Goal: Book appointment/travel/reservation

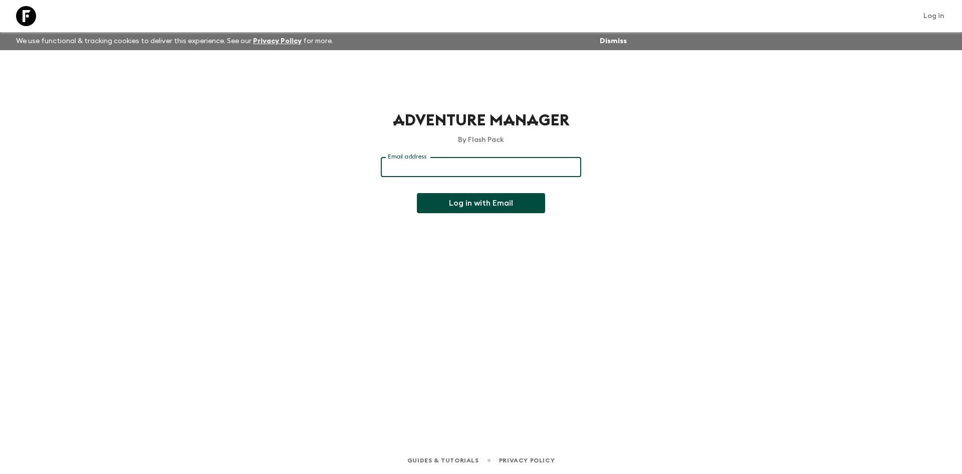
click at [394, 165] on input "Email address" at bounding box center [481, 167] width 200 height 20
type input "Charlize@amazing-africa.co.za"
click at [498, 202] on button "Log in with Email" at bounding box center [481, 203] width 128 height 20
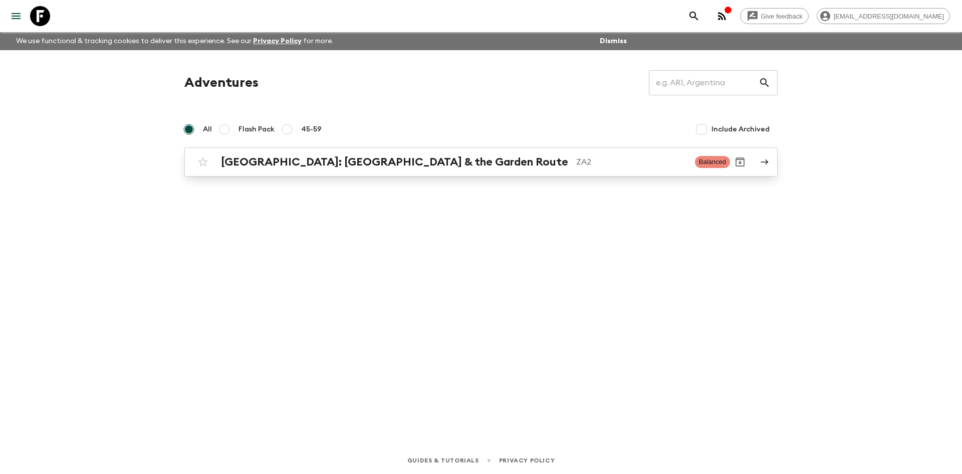
click at [427, 173] on link "[GEOGRAPHIC_DATA]: [GEOGRAPHIC_DATA] & the Garden Route ZA2 Balanced" at bounding box center [480, 161] width 593 height 29
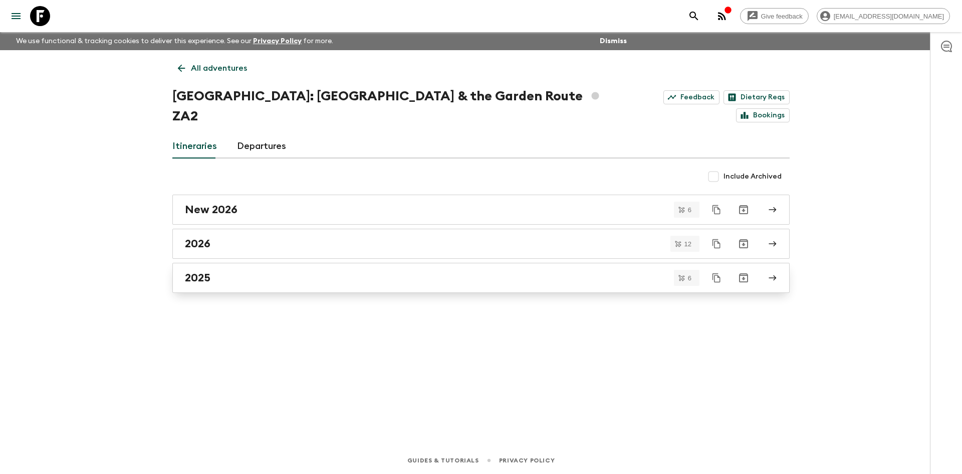
click at [231, 271] on div "2025" at bounding box center [471, 277] width 573 height 13
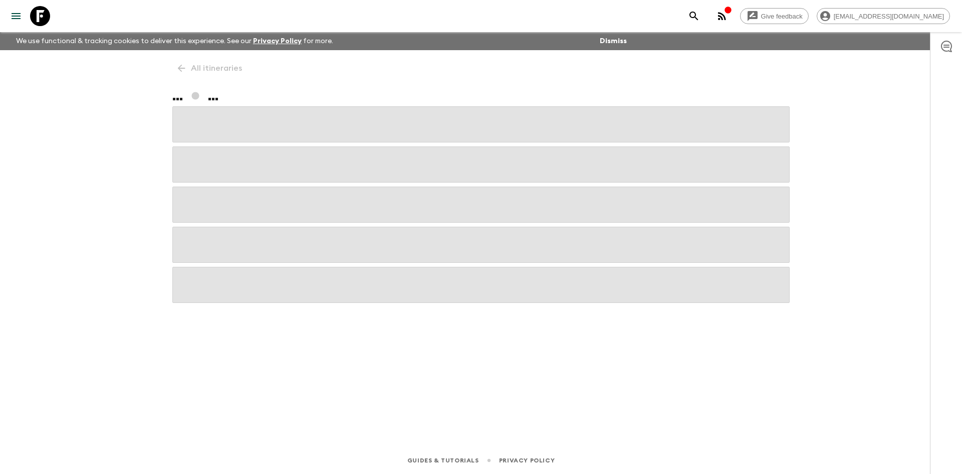
click at [731, 12] on icon "button" at bounding box center [728, 10] width 7 height 7
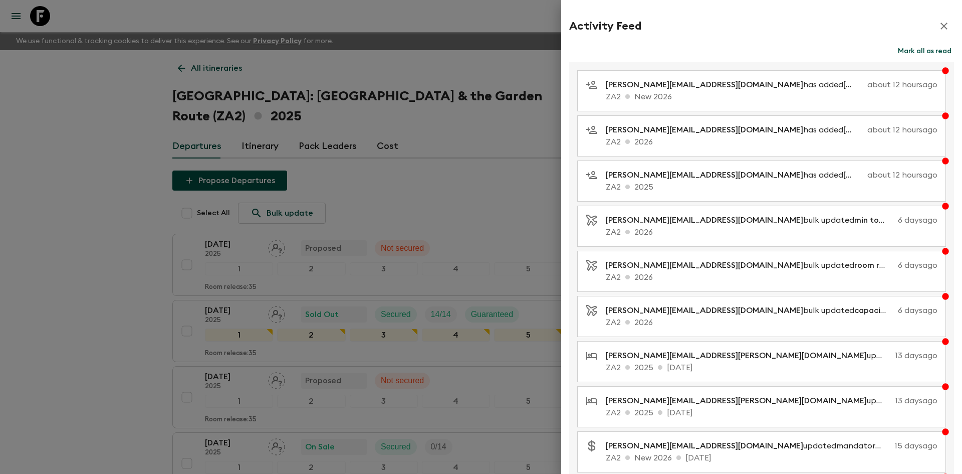
click at [909, 54] on button "Mark all as read" at bounding box center [925, 51] width 59 height 14
click at [938, 27] on icon "button" at bounding box center [944, 26] width 12 height 12
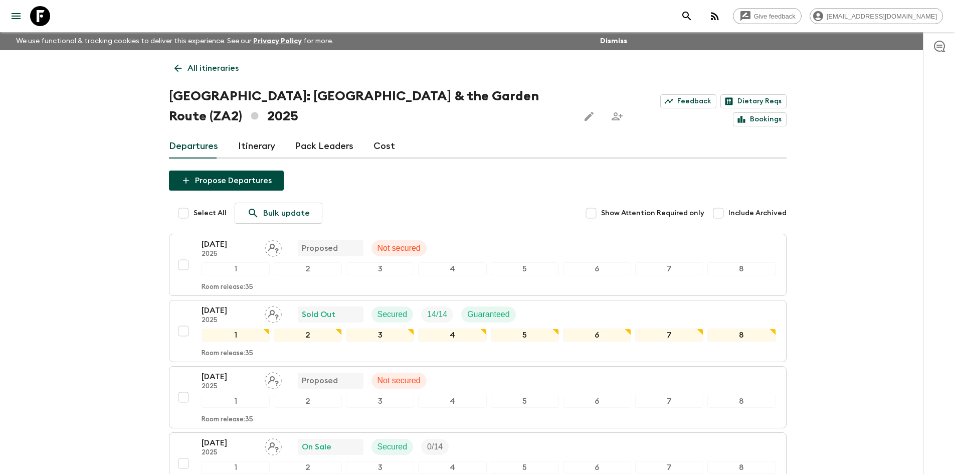
click at [82, 173] on div "Give feedback [EMAIL_ADDRESS][DOMAIN_NAME] We use functional & tracking cookies…" at bounding box center [477, 359] width 955 height 718
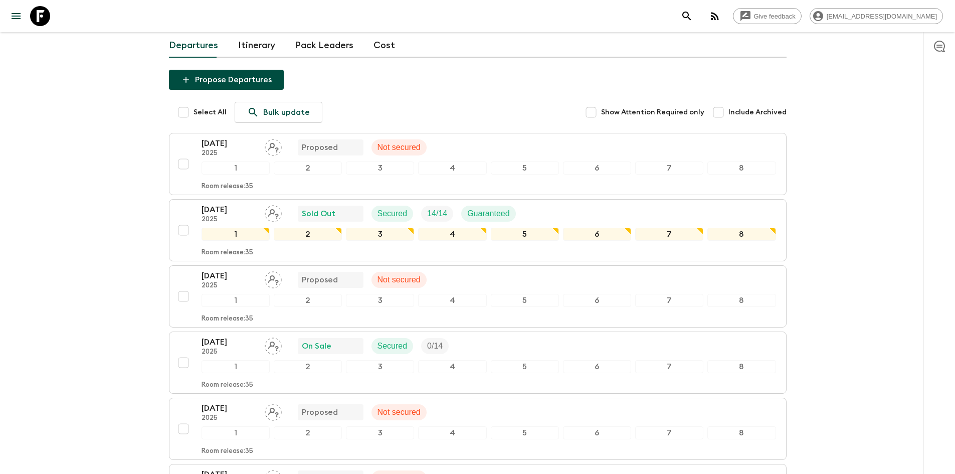
scroll to position [100, 0]
click at [245, 216] on p "2025" at bounding box center [228, 220] width 55 height 8
click at [542, 204] on div "[DATE] 2025 Sold Out Secured 14 / 14 Guaranteed" at bounding box center [488, 214] width 574 height 20
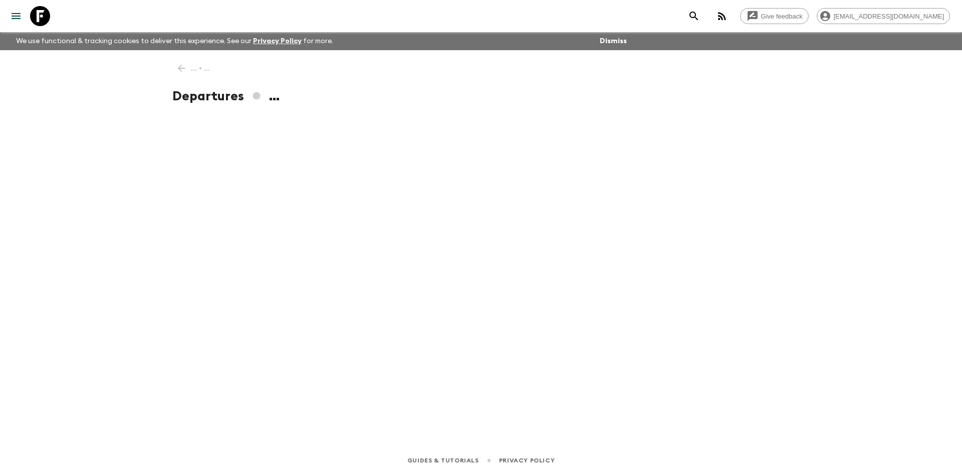
click at [617, 44] on button "Dismiss" at bounding box center [613, 41] width 32 height 14
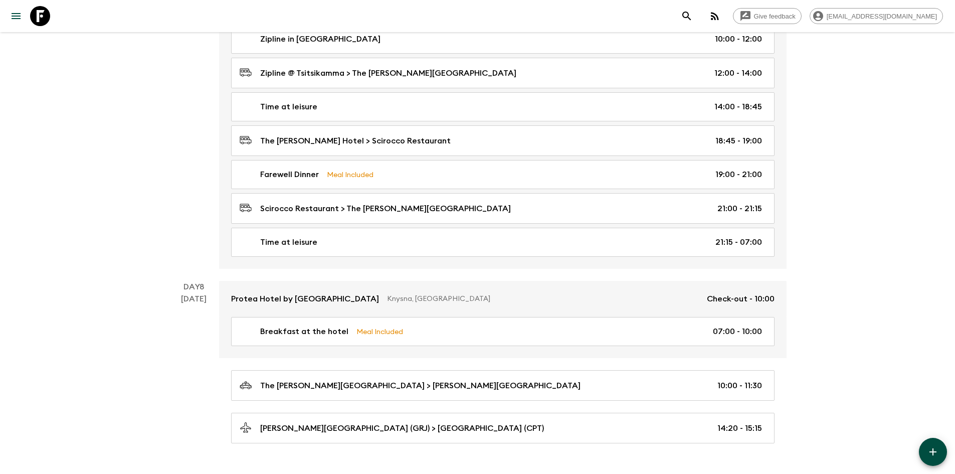
scroll to position [2230, 0]
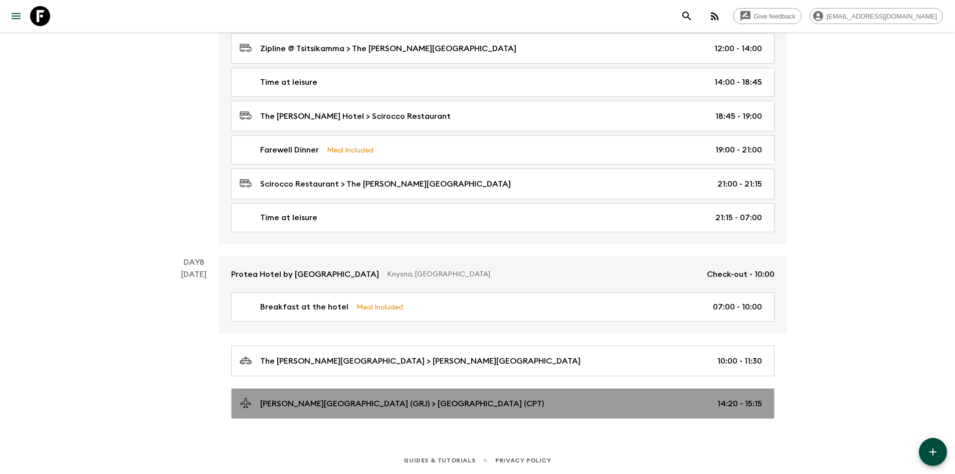
click at [574, 404] on div "[PERSON_NAME][GEOGRAPHIC_DATA] (GRJ) > [GEOGRAPHIC_DATA] (CPT) 14:20 - 15:15" at bounding box center [501, 403] width 522 height 14
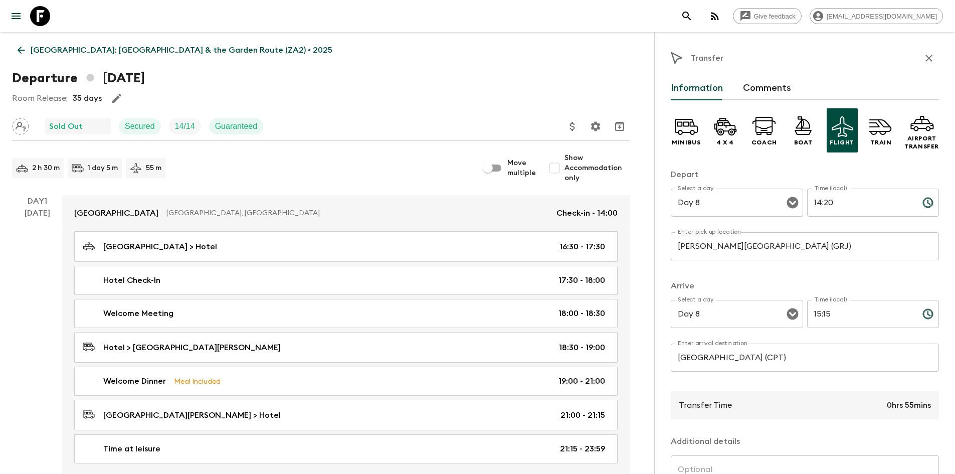
click at [250, 159] on div "2 h 30 m 1 day 5 m 55 m" at bounding box center [245, 168] width 466 height 20
click at [20, 243] on div "Day 1 [DATE]" at bounding box center [37, 335] width 50 height 280
click at [24, 54] on icon at bounding box center [21, 50] width 11 height 11
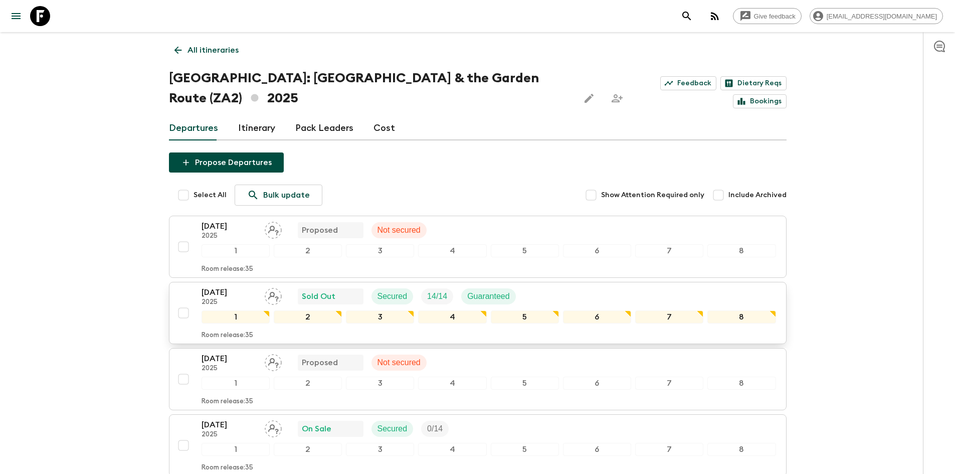
click at [544, 286] on div "[DATE] 2025 Sold Out Secured 14 / 14 Guaranteed" at bounding box center [488, 296] width 574 height 20
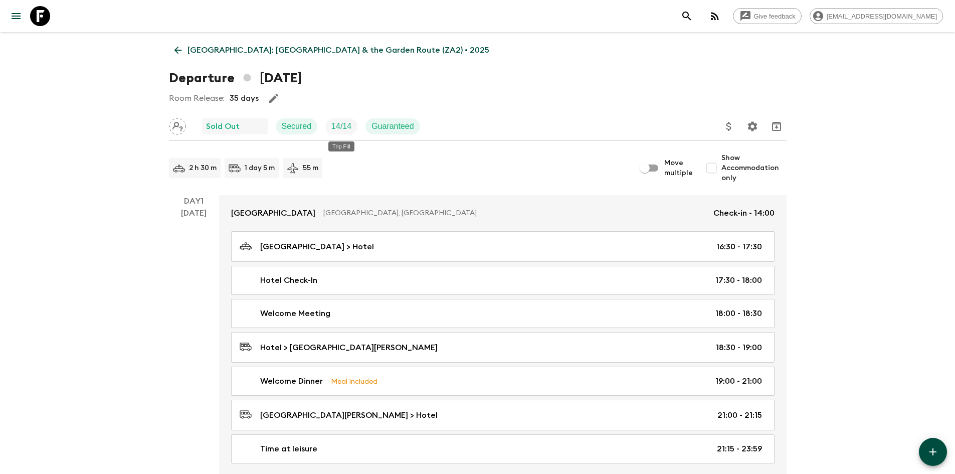
click at [350, 127] on p "14 / 14" at bounding box center [341, 126] width 20 height 12
drag, startPoint x: 333, startPoint y: 124, endPoint x: 359, endPoint y: 124, distance: 26.1
click at [359, 124] on div "Sold Out Secured 14 / 14 Guaranteed" at bounding box center [298, 126] width 259 height 20
click at [426, 126] on div "Sold Out Secured 14 / 14 Guaranteed" at bounding box center [298, 126] width 259 height 20
click at [512, 105] on div "Room Release: 35 days" at bounding box center [477, 98] width 617 height 20
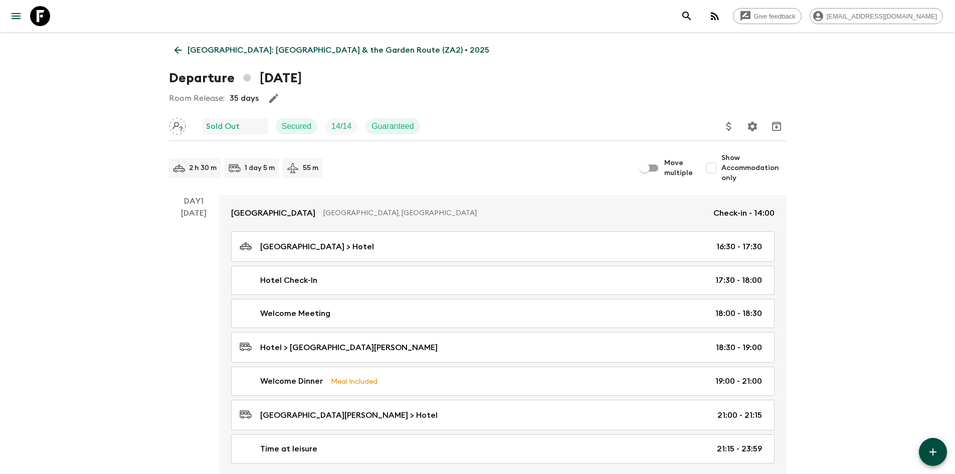
click at [352, 119] on div "14 / 14" at bounding box center [341, 126] width 32 height 16
click at [349, 129] on p "14 / 14" at bounding box center [341, 126] width 20 height 12
click at [459, 161] on div "2 h 30 m 1 day 5 m 55 m" at bounding box center [402, 168] width 466 height 20
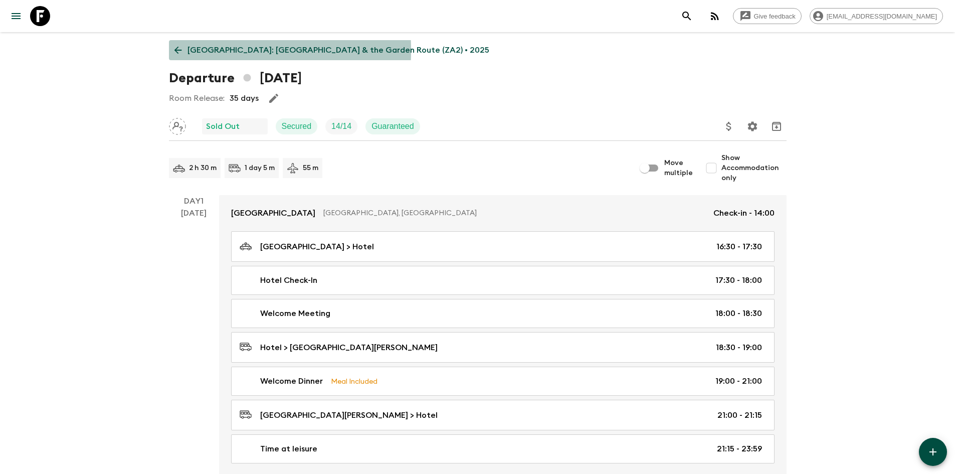
click at [175, 50] on icon at bounding box center [178, 51] width 8 height 8
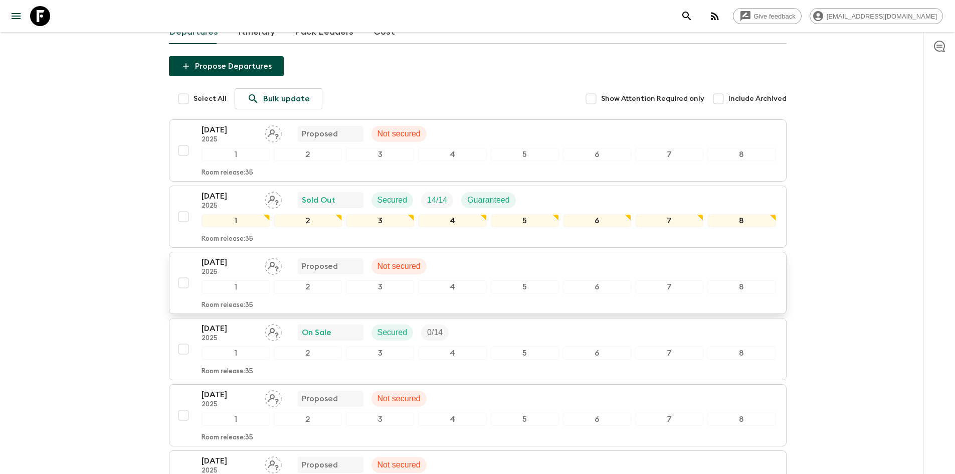
scroll to position [100, 0]
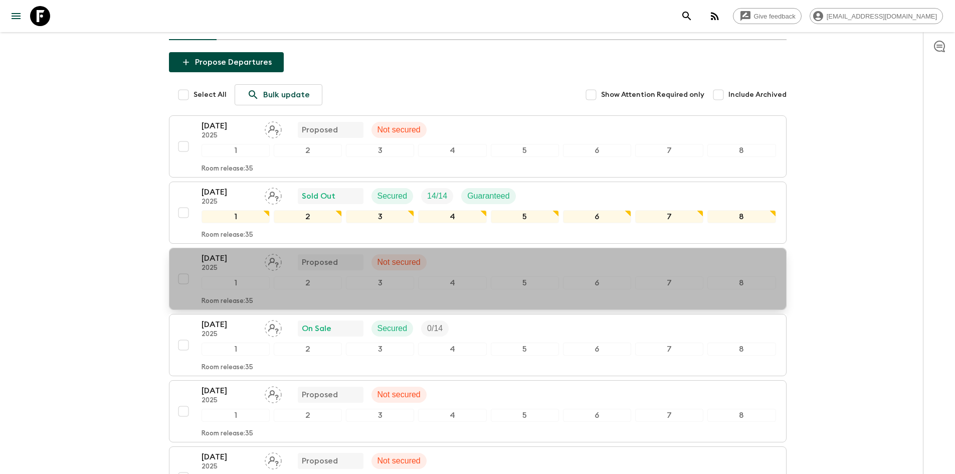
click at [247, 252] on p "[DATE]" at bounding box center [228, 258] width 55 height 12
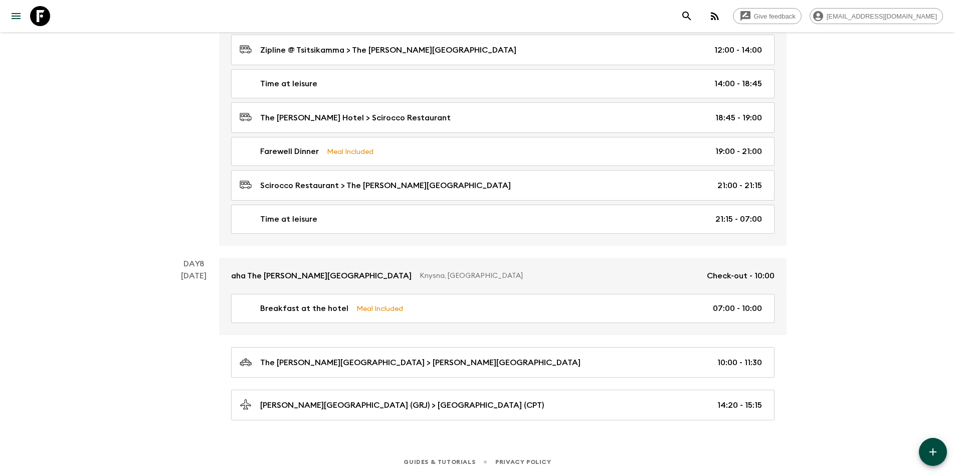
scroll to position [2230, 0]
click at [186, 401] on div "[DATE]" at bounding box center [194, 343] width 26 height 150
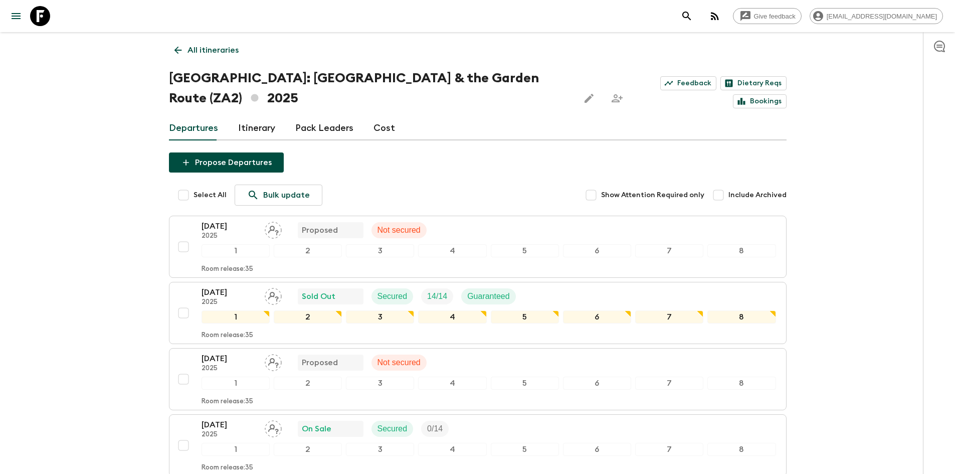
scroll to position [200, 0]
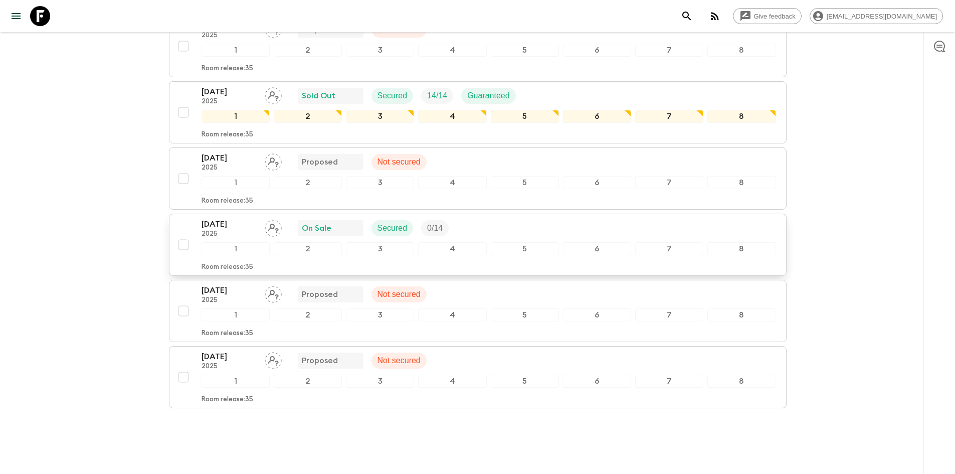
click at [254, 230] on p "2025" at bounding box center [228, 234] width 55 height 8
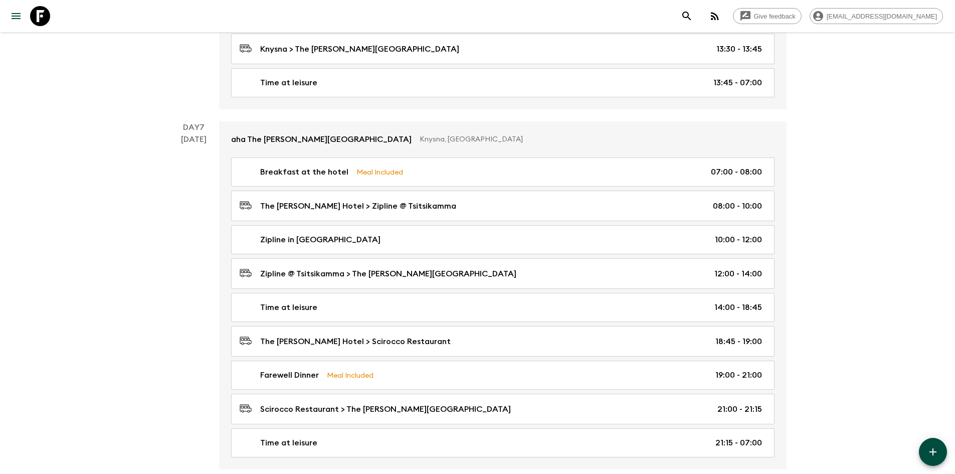
scroll to position [2230, 0]
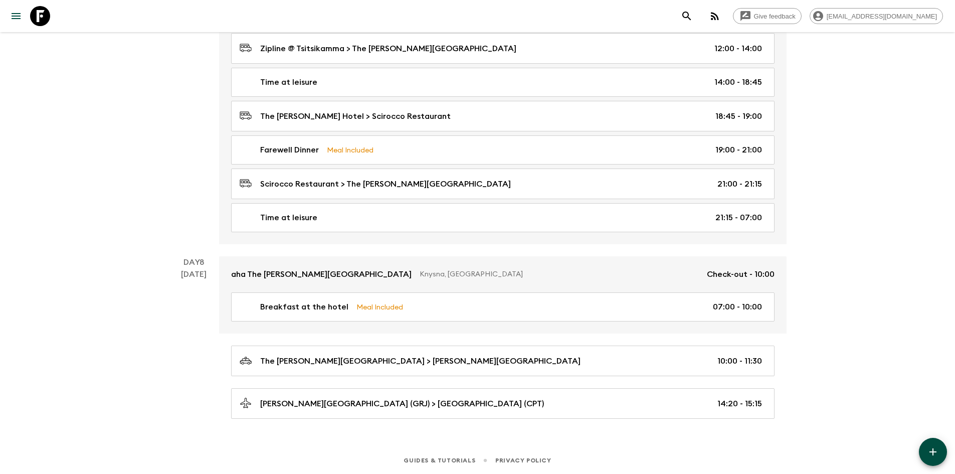
click at [201, 279] on div "[DATE]" at bounding box center [194, 343] width 26 height 150
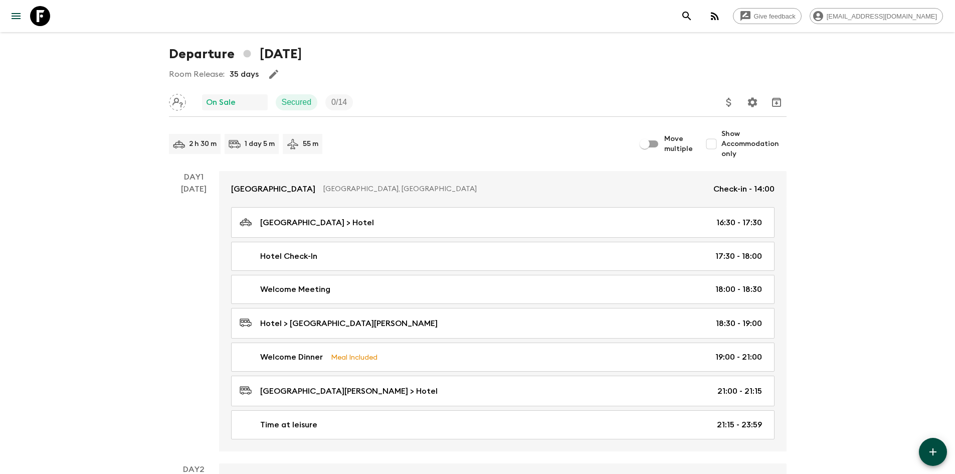
scroll to position [0, 0]
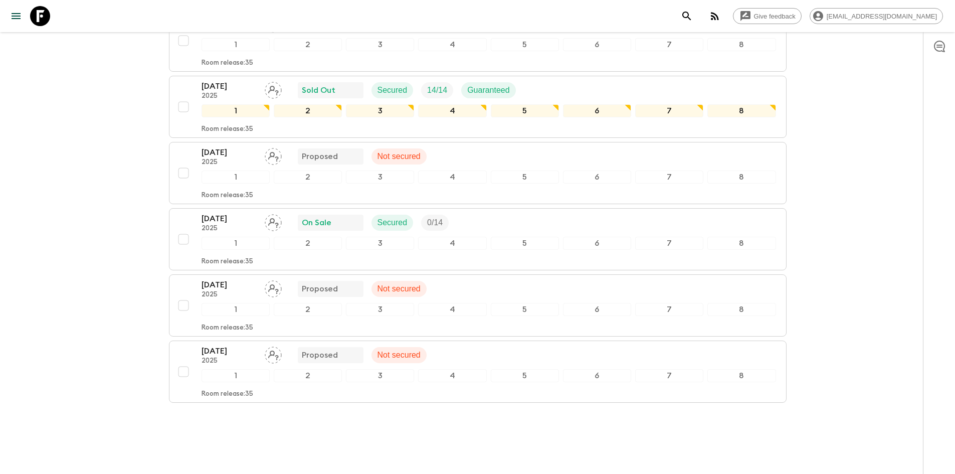
scroll to position [156, 0]
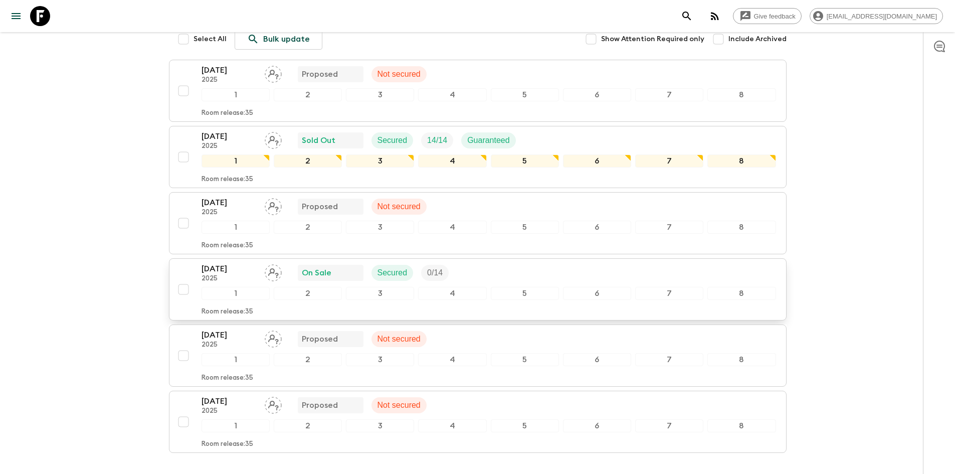
click at [234, 263] on p "[DATE]" at bounding box center [228, 269] width 55 height 12
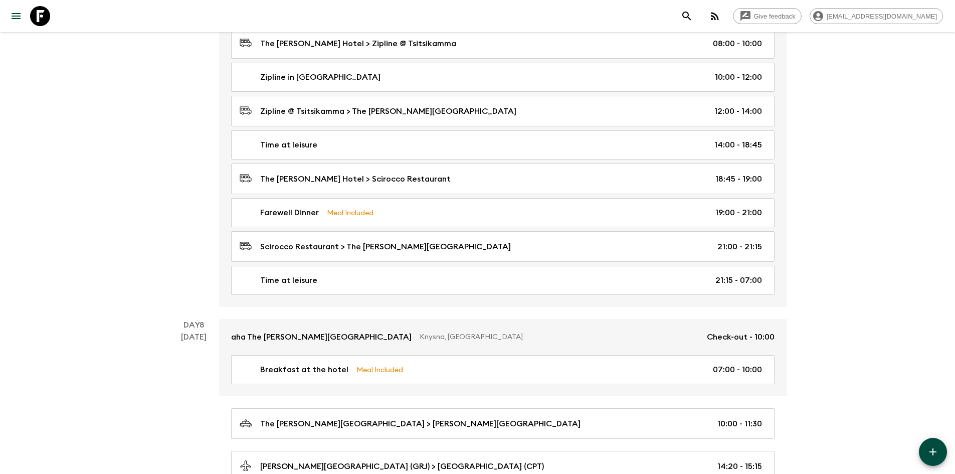
scroll to position [2230, 0]
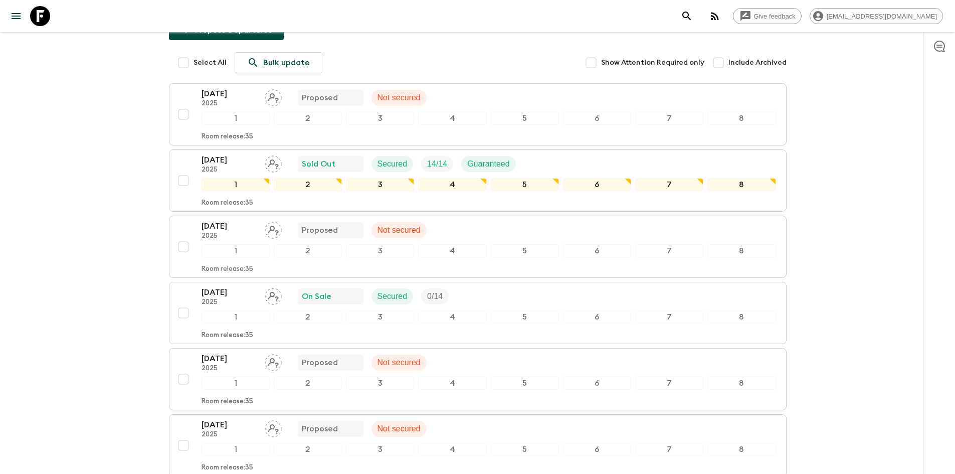
scroll to position [206, 0]
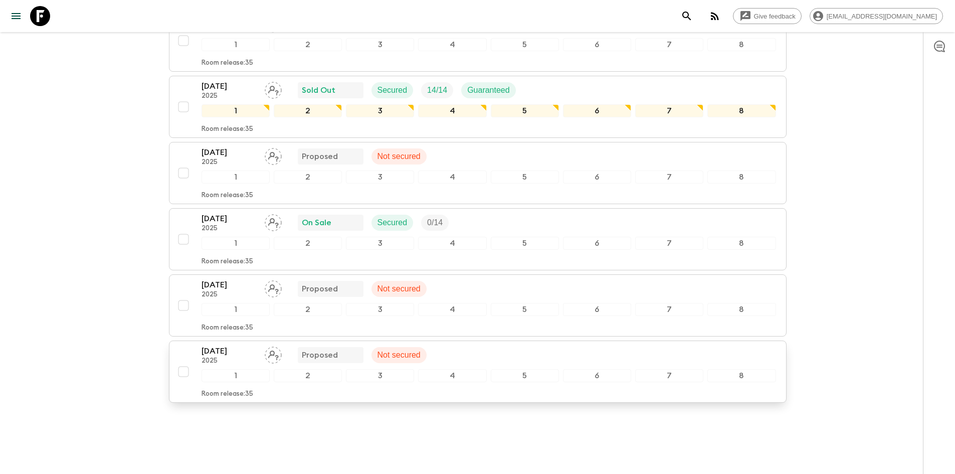
click at [244, 357] on p "2025" at bounding box center [228, 361] width 55 height 8
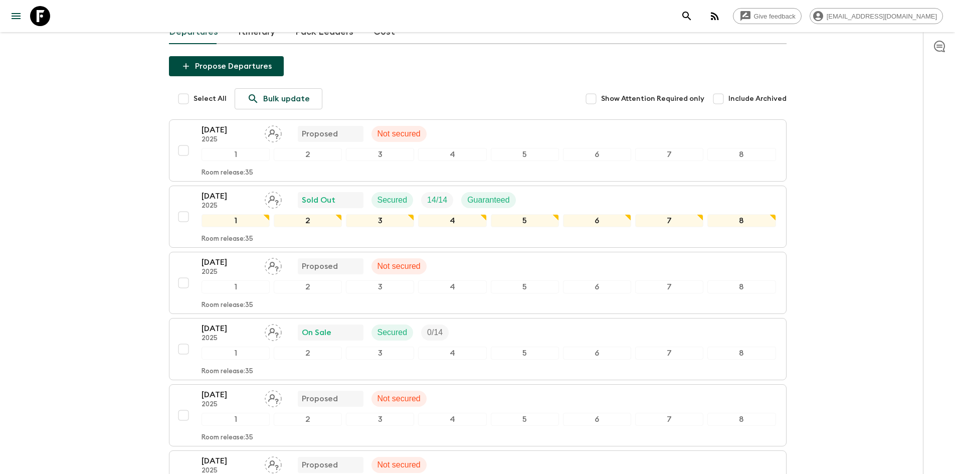
scroll to position [206, 0]
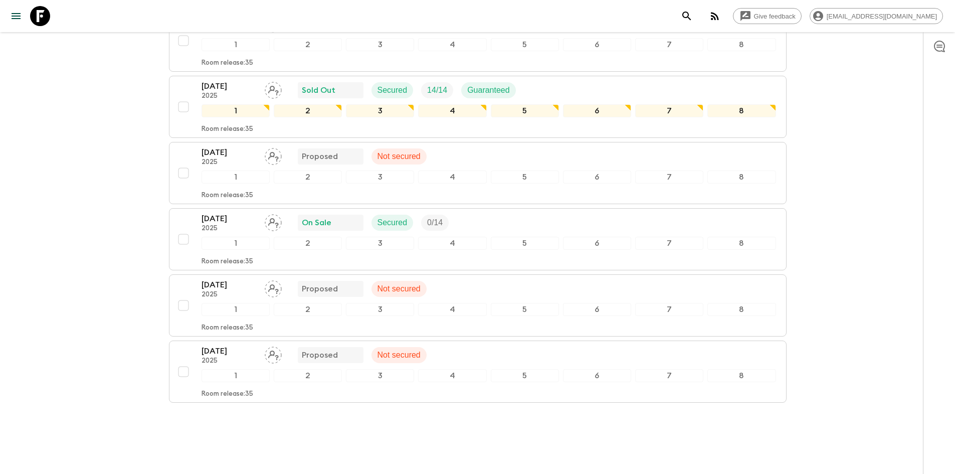
click at [116, 124] on div "Give feedback [EMAIL_ADDRESS][DOMAIN_NAME] All itineraries [GEOGRAPHIC_DATA]: […" at bounding box center [477, 144] width 955 height 700
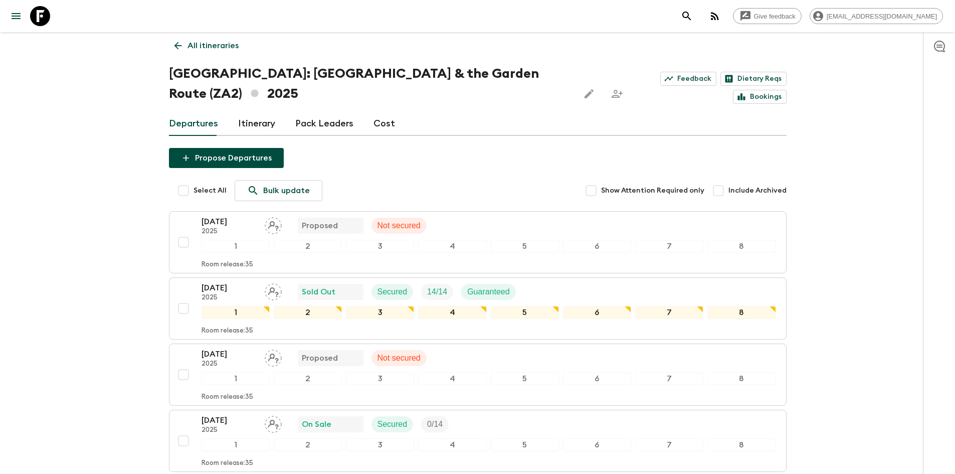
scroll to position [0, 0]
